Goal: Task Accomplishment & Management: Complete application form

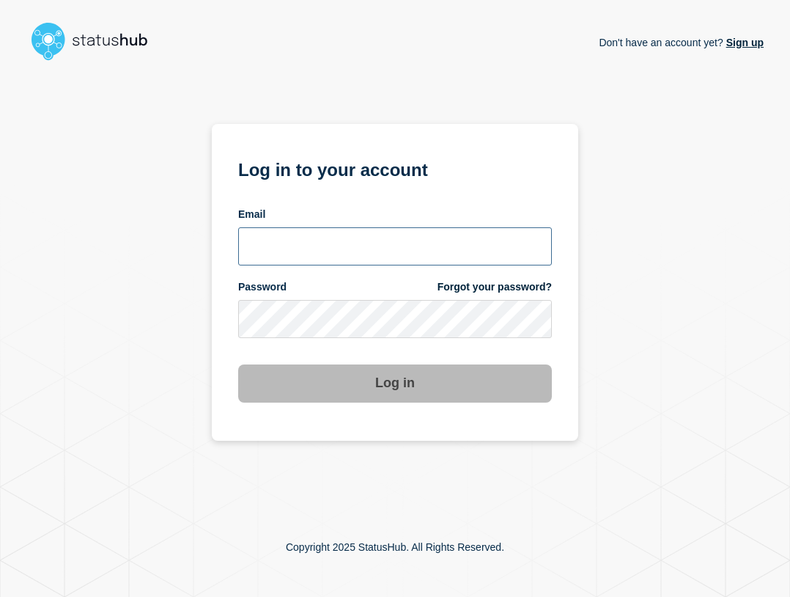
type input "[EMAIL_ADDRESS][PERSON_NAME][DOMAIN_NAME]"
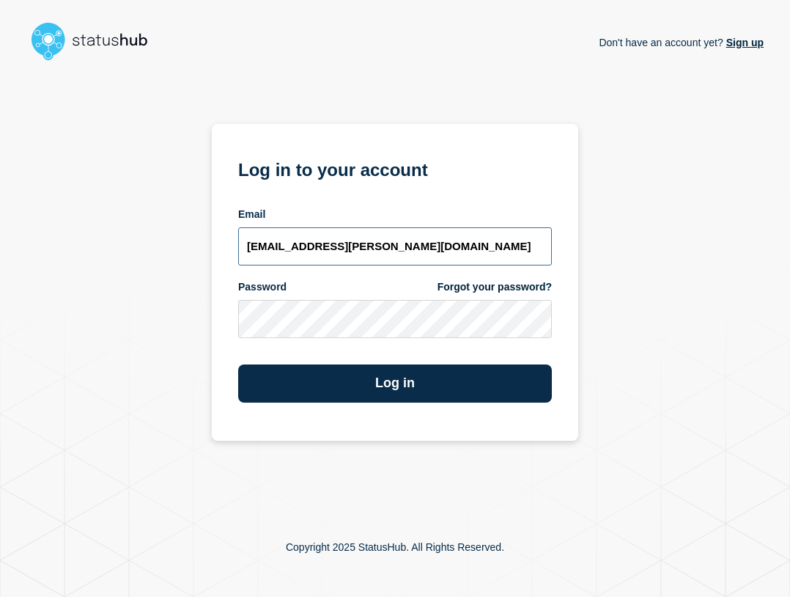
click at [357, 241] on input "ben.velasco@conexon.us" at bounding box center [395, 246] width 314 height 38
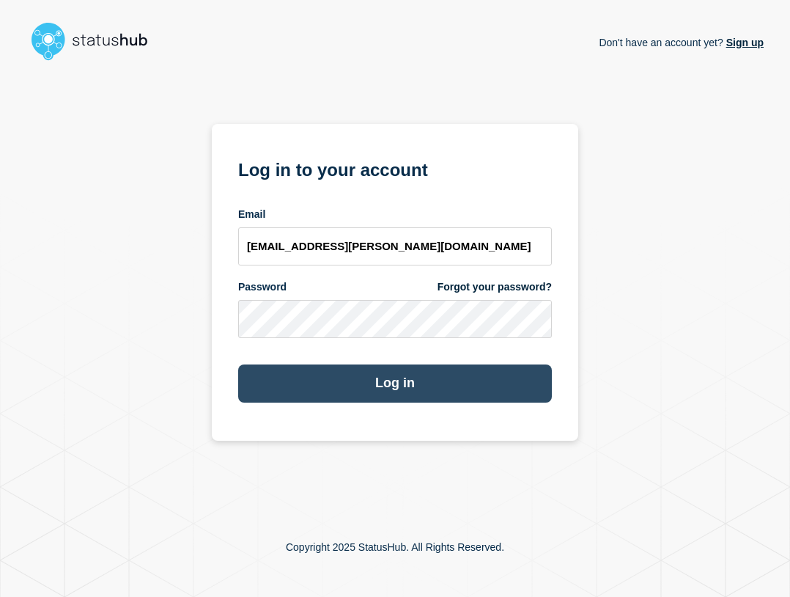
click at [425, 380] on button "Log in" at bounding box center [395, 383] width 314 height 38
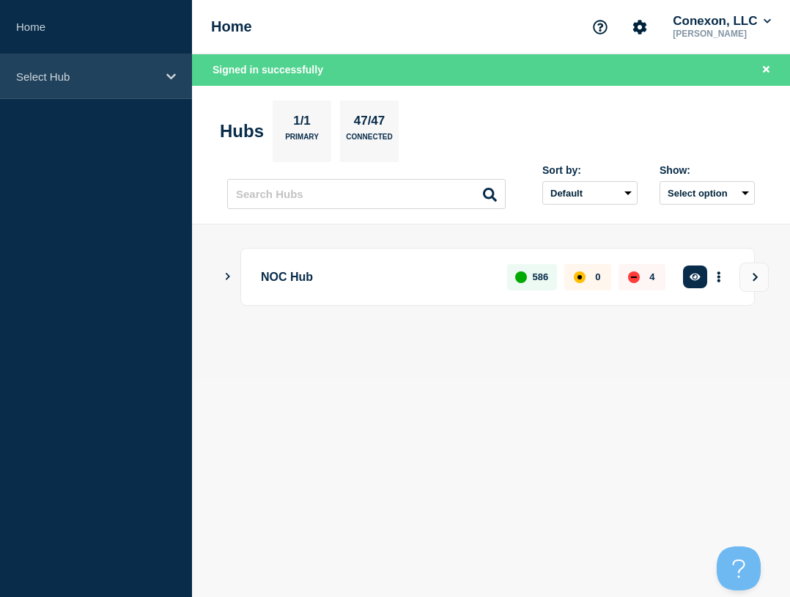
drag, startPoint x: 19, startPoint y: 55, endPoint x: 26, endPoint y: 62, distance: 9.9
click at [21, 56] on div "Select Hub" at bounding box center [96, 76] width 192 height 45
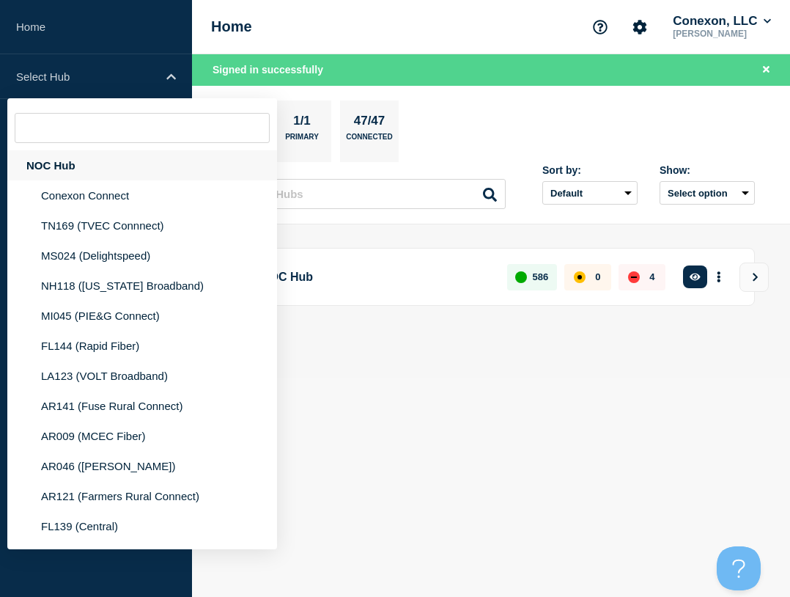
click at [91, 163] on div "NOC Hub" at bounding box center [142, 165] width 270 height 30
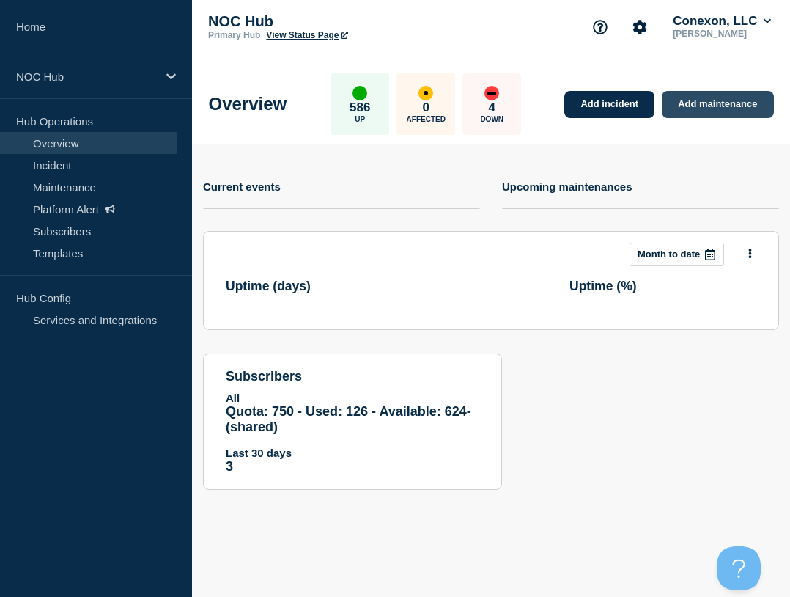
click at [702, 106] on link "Add maintenance" at bounding box center [717, 104] width 111 height 27
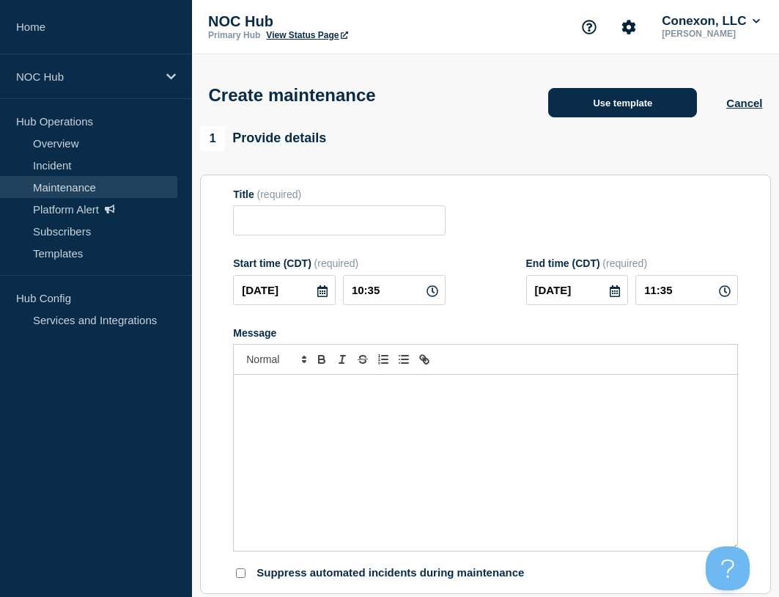
click at [619, 108] on button "Use template" at bounding box center [622, 102] width 149 height 29
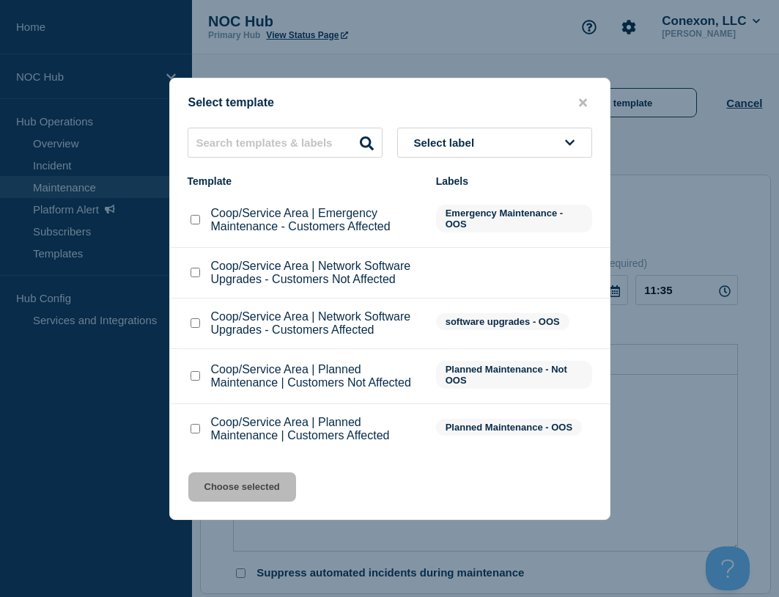
click at [196, 223] on input "Coop/Service Area | Emergency Maintenance - Customers Affected checkbox" at bounding box center [196, 220] width 10 height 10
checkbox input "true"
click at [255, 476] on button "Choose selected" at bounding box center [242, 486] width 108 height 29
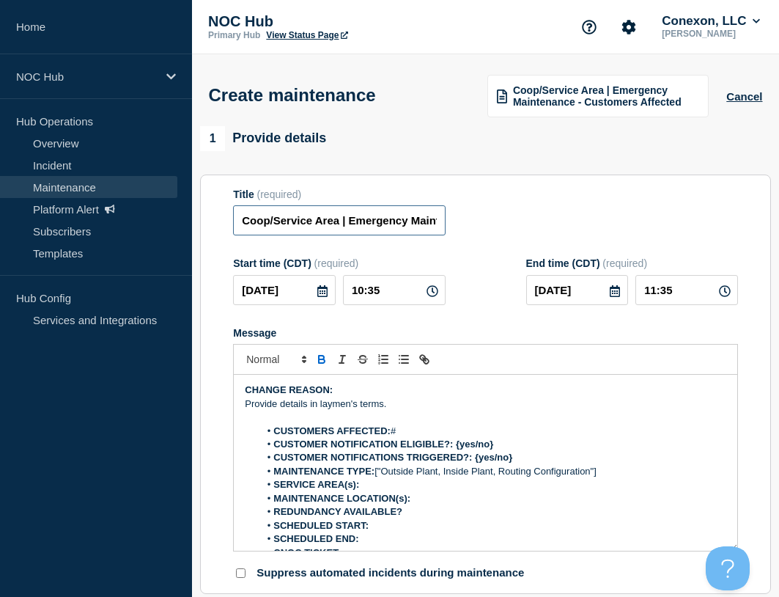
drag, startPoint x: 339, startPoint y: 224, endPoint x: 224, endPoint y: 218, distance: 115.9
click at [224, 218] on section "Title (required) Coop/Service Area | Emergency Maintenance - Customers Affected…" at bounding box center [485, 384] width 571 height 420
type input "MO128 Silve | Emergency Maintenance - Customers Affected"
click at [302, 287] on input "[DATE]" at bounding box center [284, 290] width 103 height 30
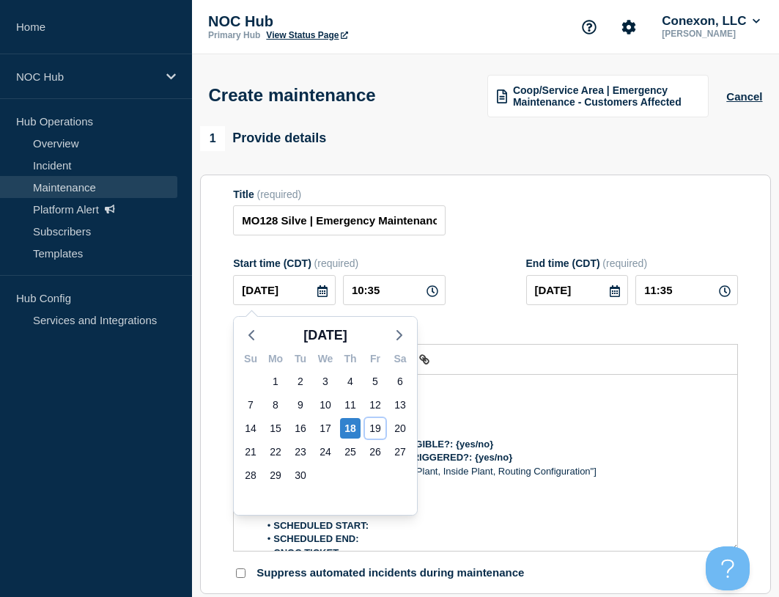
drag, startPoint x: 381, startPoint y: 433, endPoint x: 393, endPoint y: 353, distance: 80.8
click at [382, 433] on div "19" at bounding box center [375, 428] width 21 height 21
type input "[DATE]"
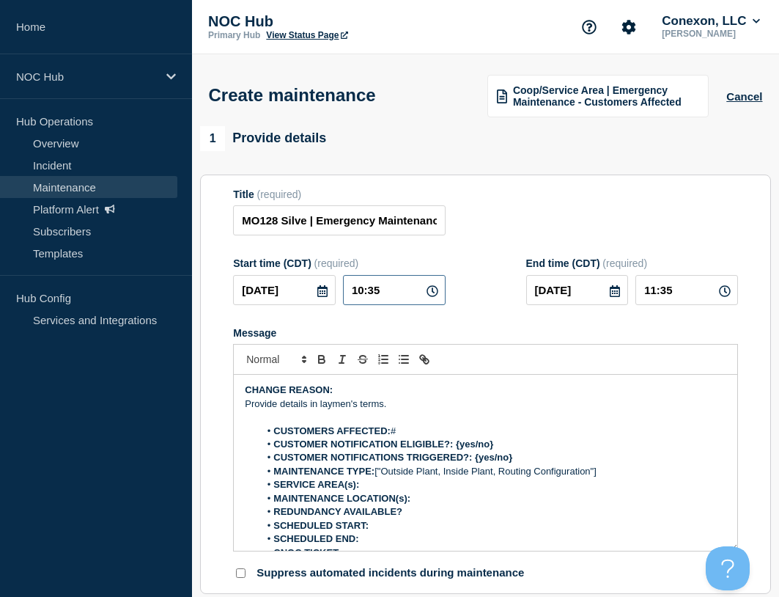
click at [391, 288] on input "10:35" at bounding box center [394, 290] width 103 height 30
drag, startPoint x: 397, startPoint y: 299, endPoint x: 320, endPoint y: 294, distance: 77.1
click at [320, 294] on div "[DATE] 10:35" at bounding box center [339, 290] width 212 height 30
type input "00:00"
type input "06:00"
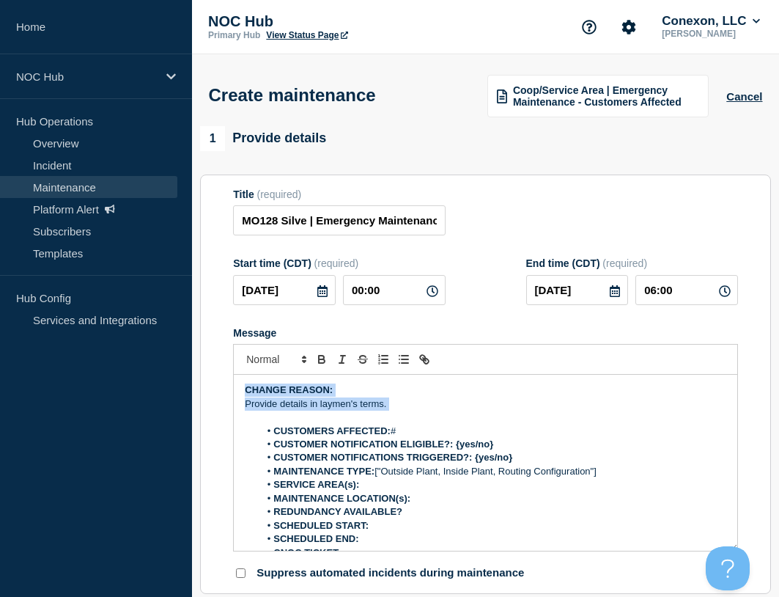
drag, startPoint x: 400, startPoint y: 409, endPoint x: 139, endPoint y: 356, distance: 266.3
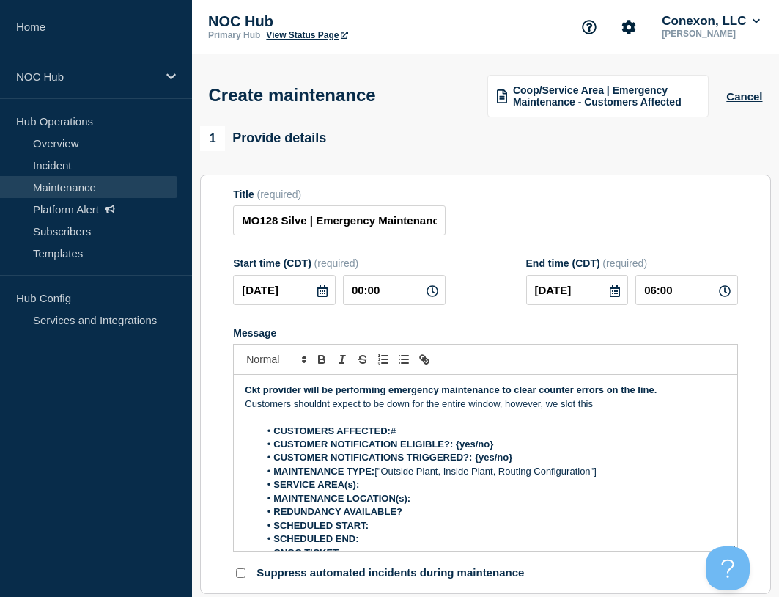
click at [616, 405] on p "Customers shouldnt expect to be down for the entire window, however, we slot th…" at bounding box center [486, 403] width 482 height 13
click at [639, 393] on strong "Ckt provider will be performing emergency maintenance to clear counter errors o…" at bounding box center [451, 389] width 412 height 11
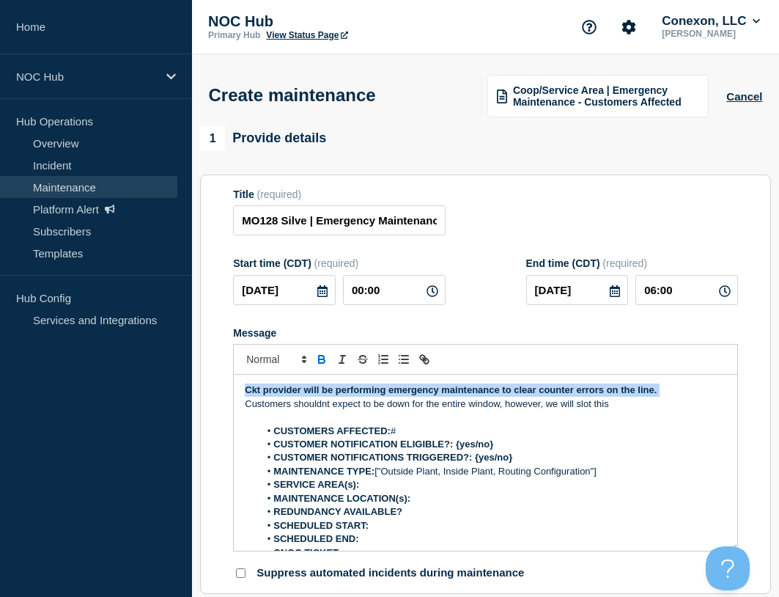
click at [639, 394] on strong "Ckt provider will be performing emergency maintenance to clear counter errors o…" at bounding box center [451, 389] width 412 height 11
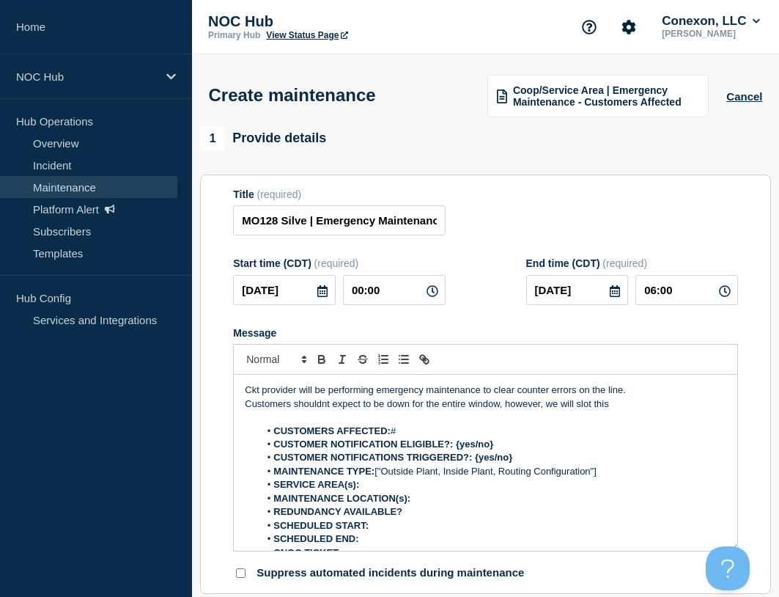
click at [638, 402] on p "Customers shouldnt expect to be down for the entire window, however, we will sl…" at bounding box center [486, 403] width 482 height 13
click at [527, 436] on li "CUSTOMERS AFFECTED: #" at bounding box center [493, 430] width 467 height 13
click at [411, 430] on strong "216" at bounding box center [404, 430] width 16 height 11
click at [410, 430] on strong "216" at bounding box center [404, 430] width 16 height 11
drag, startPoint x: 510, startPoint y: 446, endPoint x: 457, endPoint y: 444, distance: 52.9
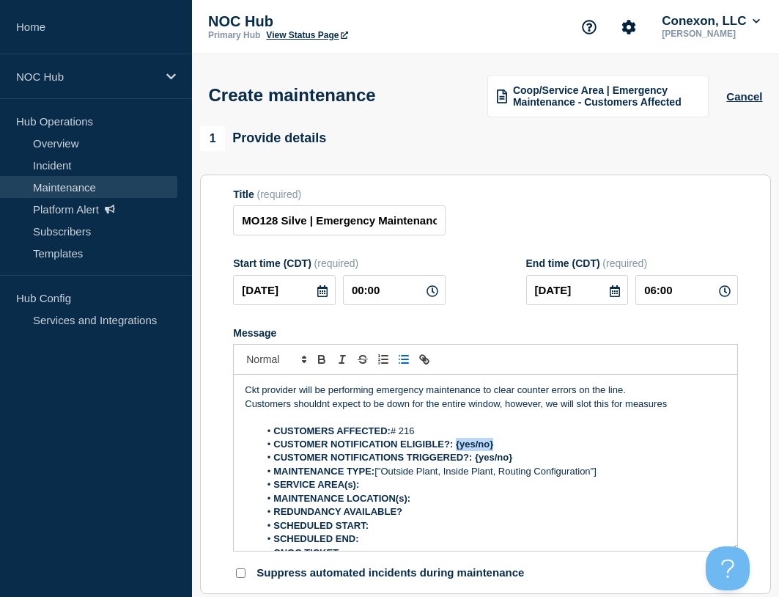
click at [457, 444] on li "CUSTOMER NOTIFICATION ELIGIBLE?: {yes/no}" at bounding box center [493, 444] width 467 height 13
drag, startPoint x: 529, startPoint y: 463, endPoint x: 475, endPoint y: 457, distance: 54.6
click at [475, 457] on li "CUSTOMER NOTIFICATIONS TRIGGERED?: {yes/no}" at bounding box center [493, 457] width 467 height 13
drag, startPoint x: 375, startPoint y: 471, endPoint x: 647, endPoint y: 475, distance: 271.3
click at [647, 475] on li "MAINTENANCE TYPE: ["Outside Plant, Inside Plant, Routing Configuration"]" at bounding box center [493, 471] width 467 height 13
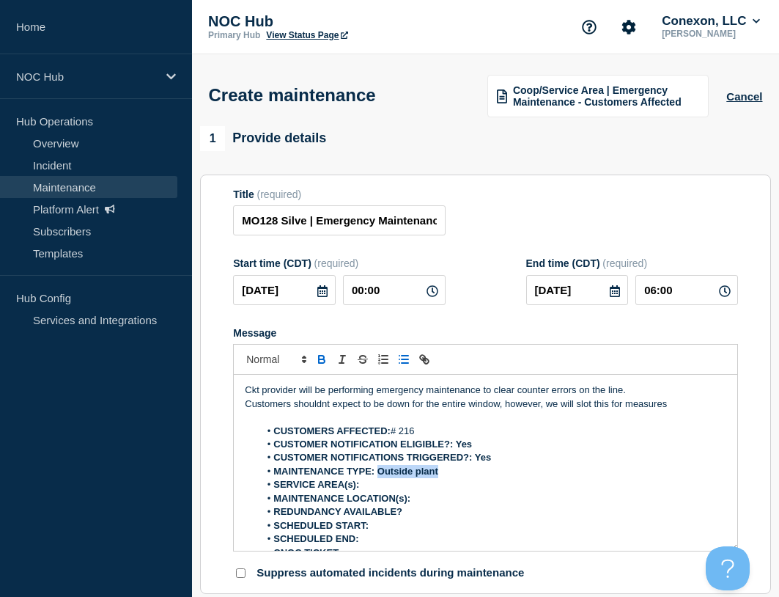
drag, startPoint x: 444, startPoint y: 476, endPoint x: 379, endPoint y: 476, distance: 65.2
click at [379, 476] on li "MAINTENANCE TYPE: Outside plant" at bounding box center [493, 471] width 467 height 13
click at [389, 491] on li "SERVICE AREA(s):" at bounding box center [493, 484] width 467 height 13
drag, startPoint x: 365, startPoint y: 483, endPoint x: 474, endPoint y: 491, distance: 109.5
click at [474, 491] on li "SERVICE AREA(s): MO128- [GEOGRAPHIC_DATA]" at bounding box center [493, 484] width 467 height 13
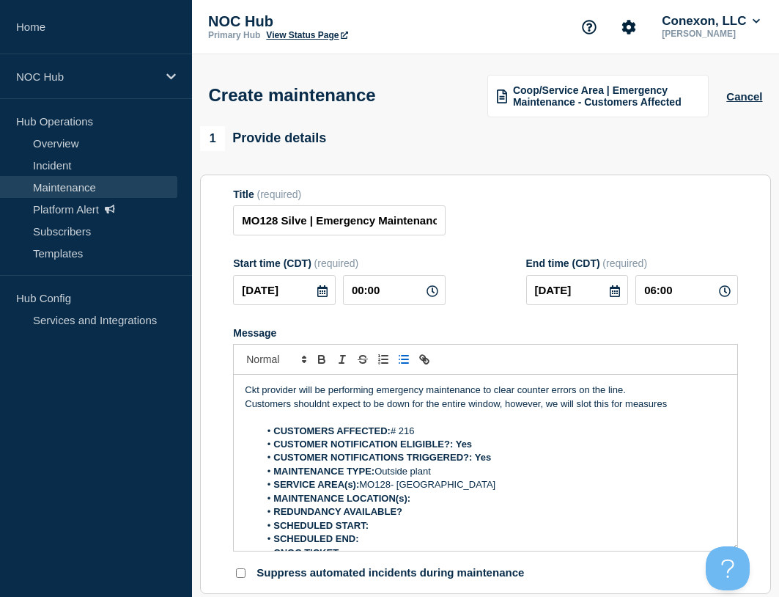
click at [457, 503] on li "MAINTENANCE LOCATION(s):" at bounding box center [493, 498] width 467 height 13
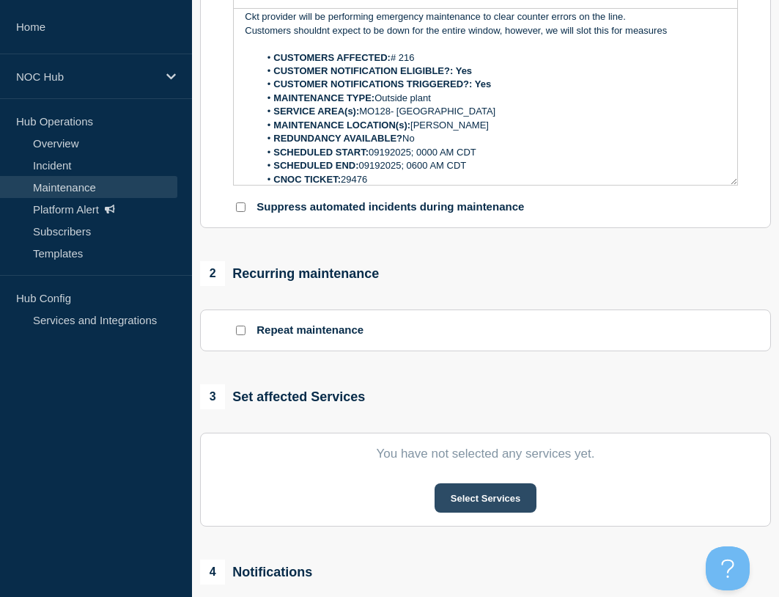
scroll to position [367, 0]
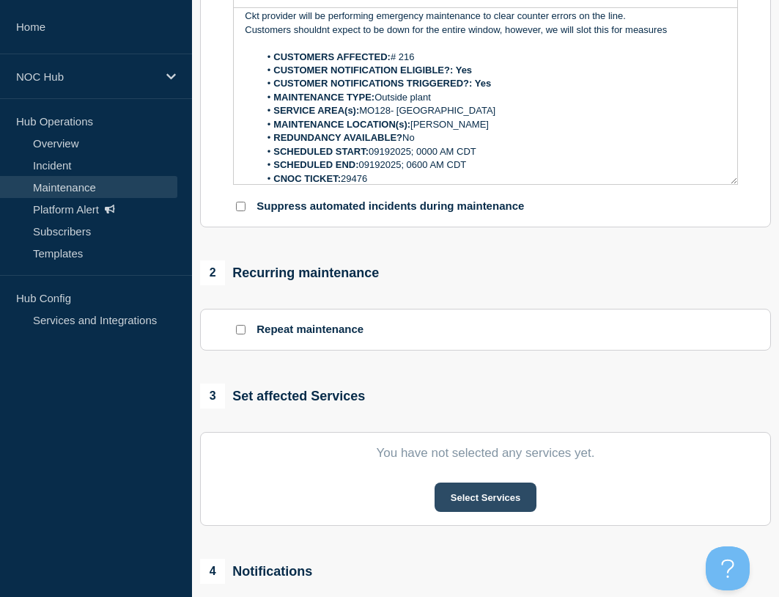
click at [473, 495] on button "Select Services" at bounding box center [486, 496] width 102 height 29
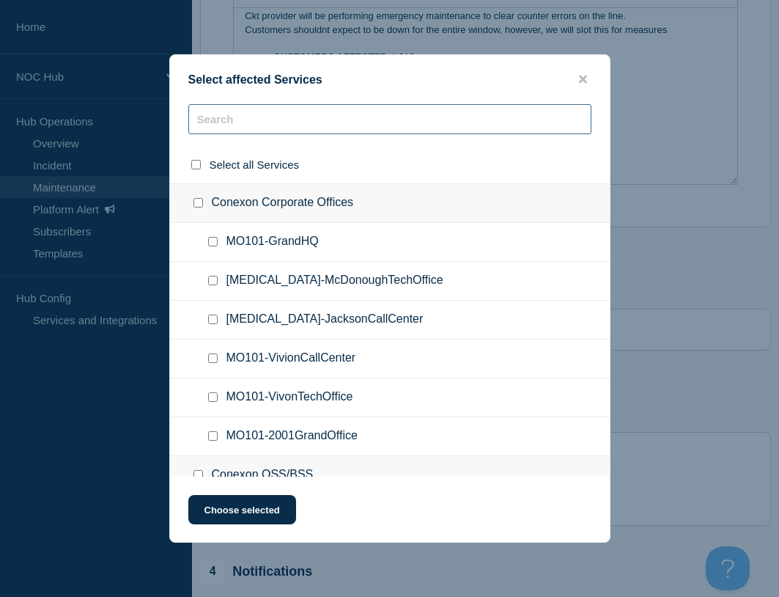
click at [290, 117] on input "text" at bounding box center [389, 119] width 403 height 30
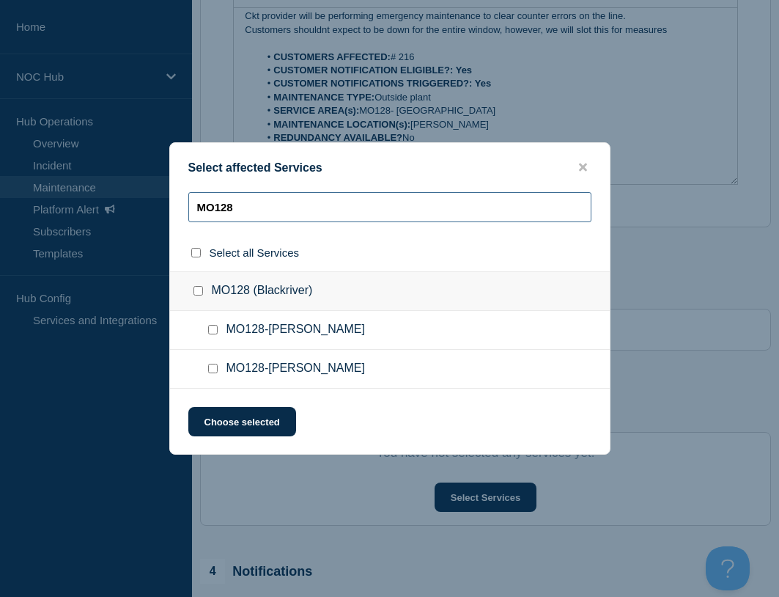
type input "MO128"
click at [200, 290] on input "MO128 (Blackriver) checkbox" at bounding box center [199, 291] width 10 height 10
checkbox input "true"
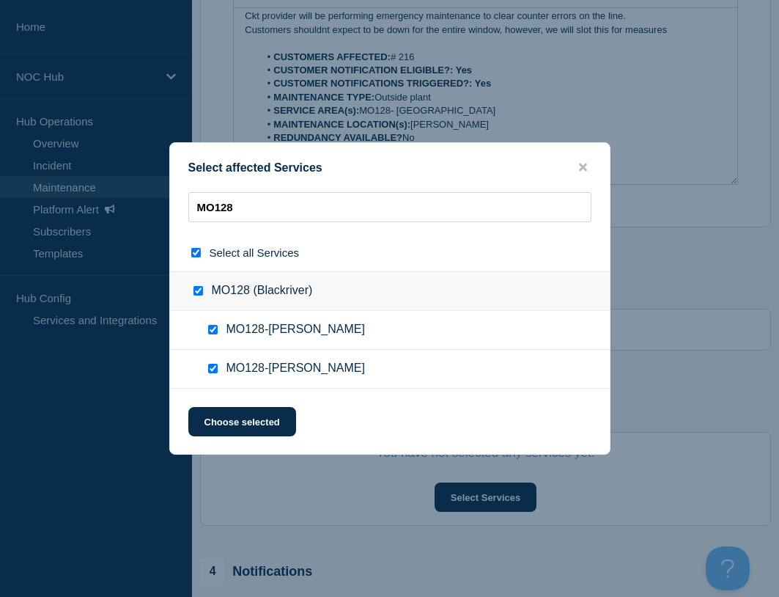
checkbox input "true"
drag, startPoint x: 220, startPoint y: 413, endPoint x: 384, endPoint y: 428, distance: 164.9
click at [221, 415] on button "Choose selected" at bounding box center [242, 421] width 108 height 29
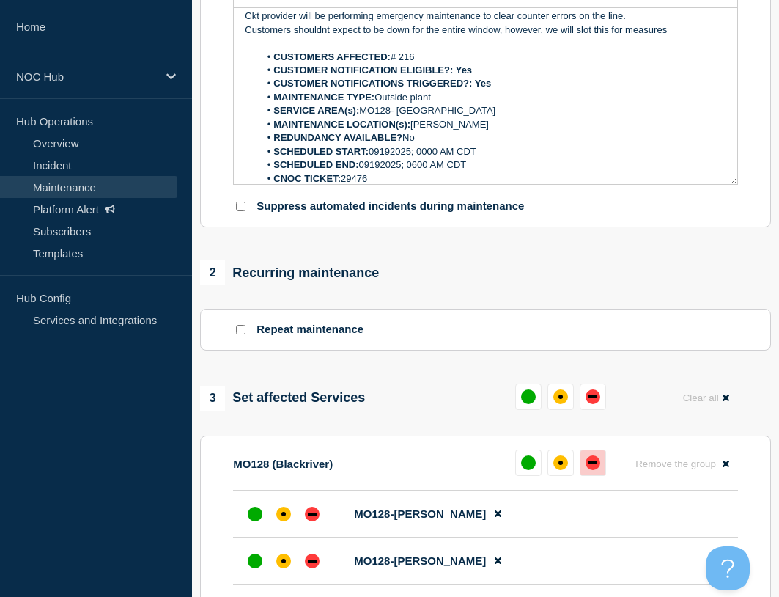
click at [584, 455] on button at bounding box center [593, 462] width 26 height 26
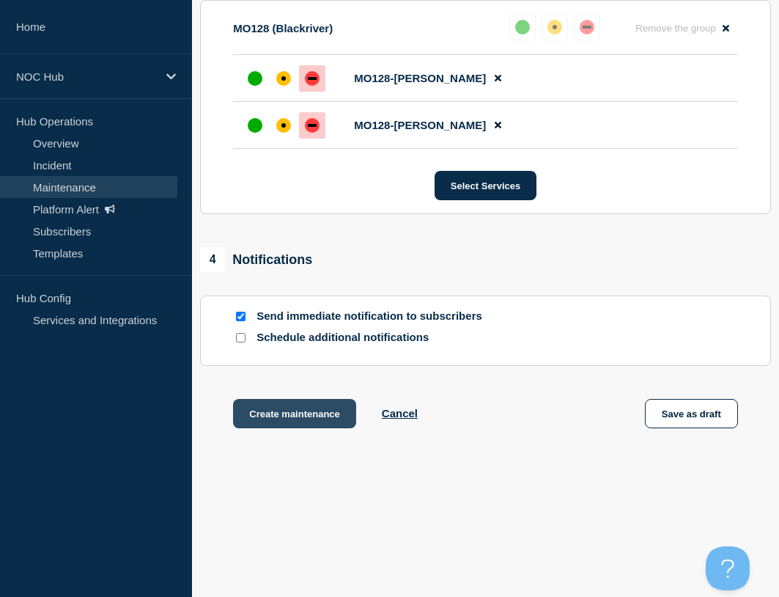
click at [305, 419] on button "Create maintenance" at bounding box center [294, 413] width 123 height 29
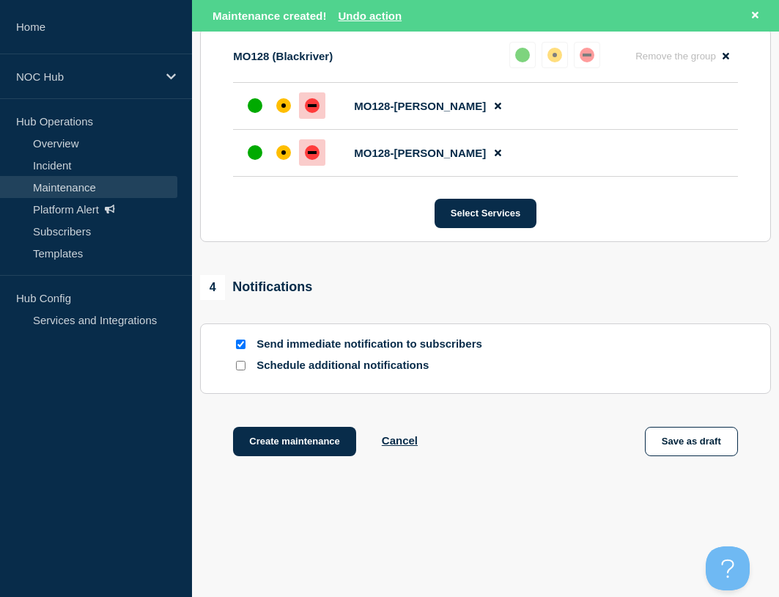
scroll to position [0, 0]
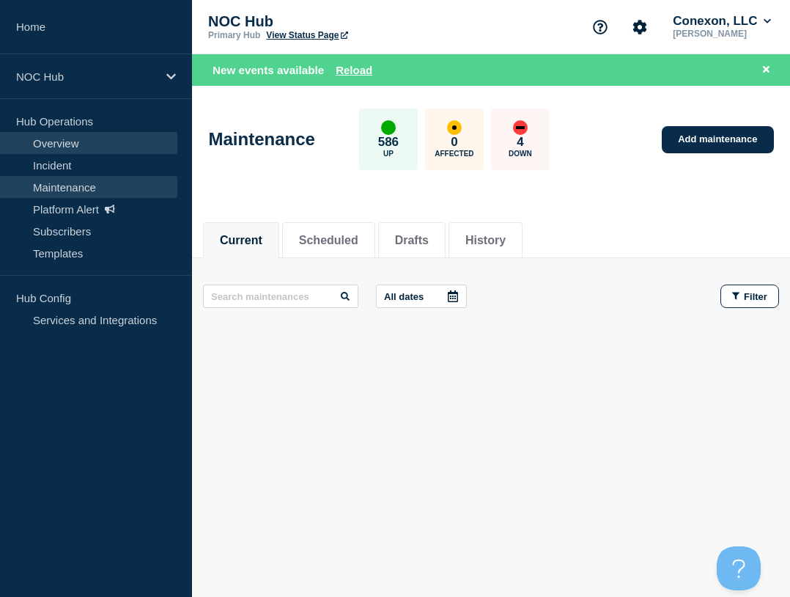
drag, startPoint x: 61, startPoint y: 144, endPoint x: 163, endPoint y: 133, distance: 102.5
click at [61, 144] on link "Overview" at bounding box center [88, 143] width 177 height 22
